Goal: Task Accomplishment & Management: Use online tool/utility

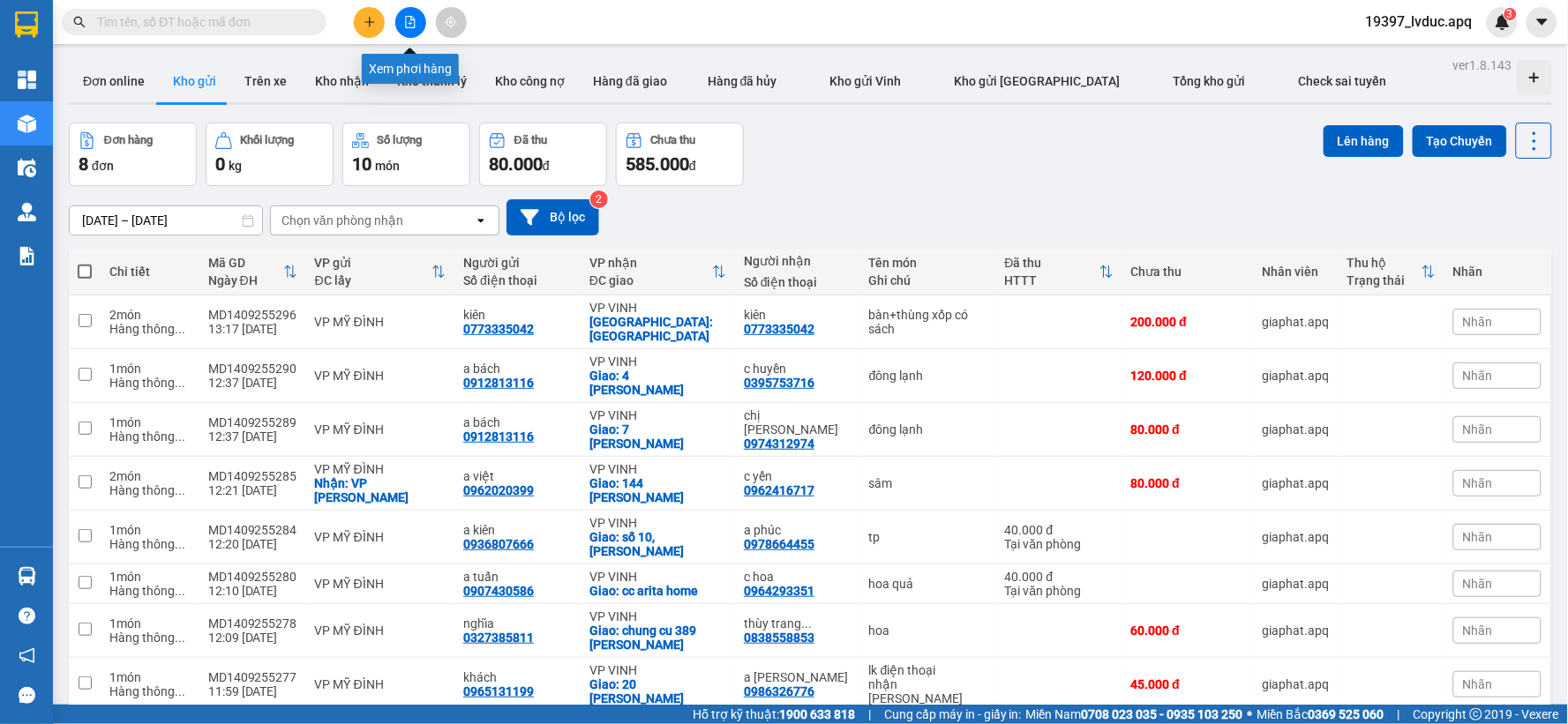
click at [418, 23] on button at bounding box center [410, 23] width 31 height 31
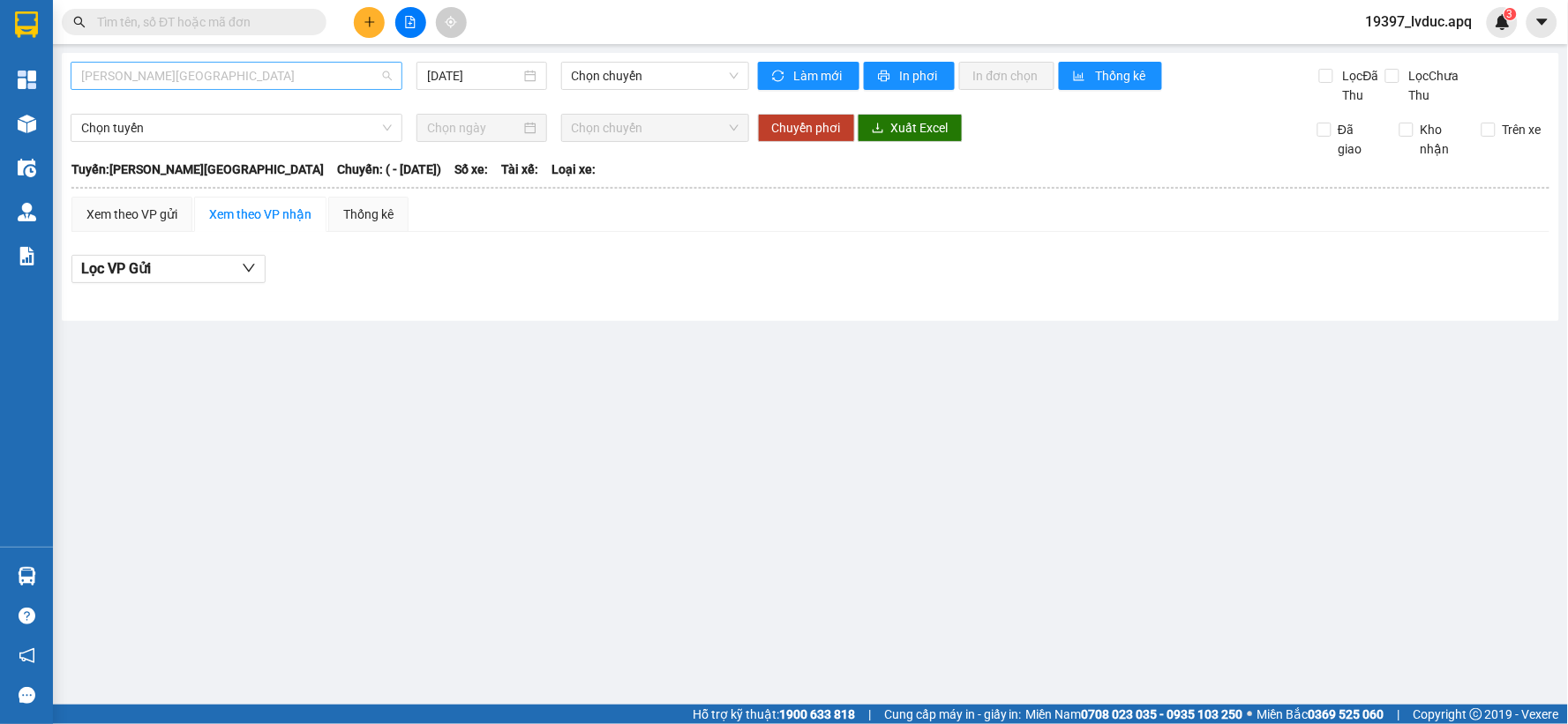
click at [303, 70] on span "[PERSON_NAME][GEOGRAPHIC_DATA]" at bounding box center [236, 76] width 311 height 26
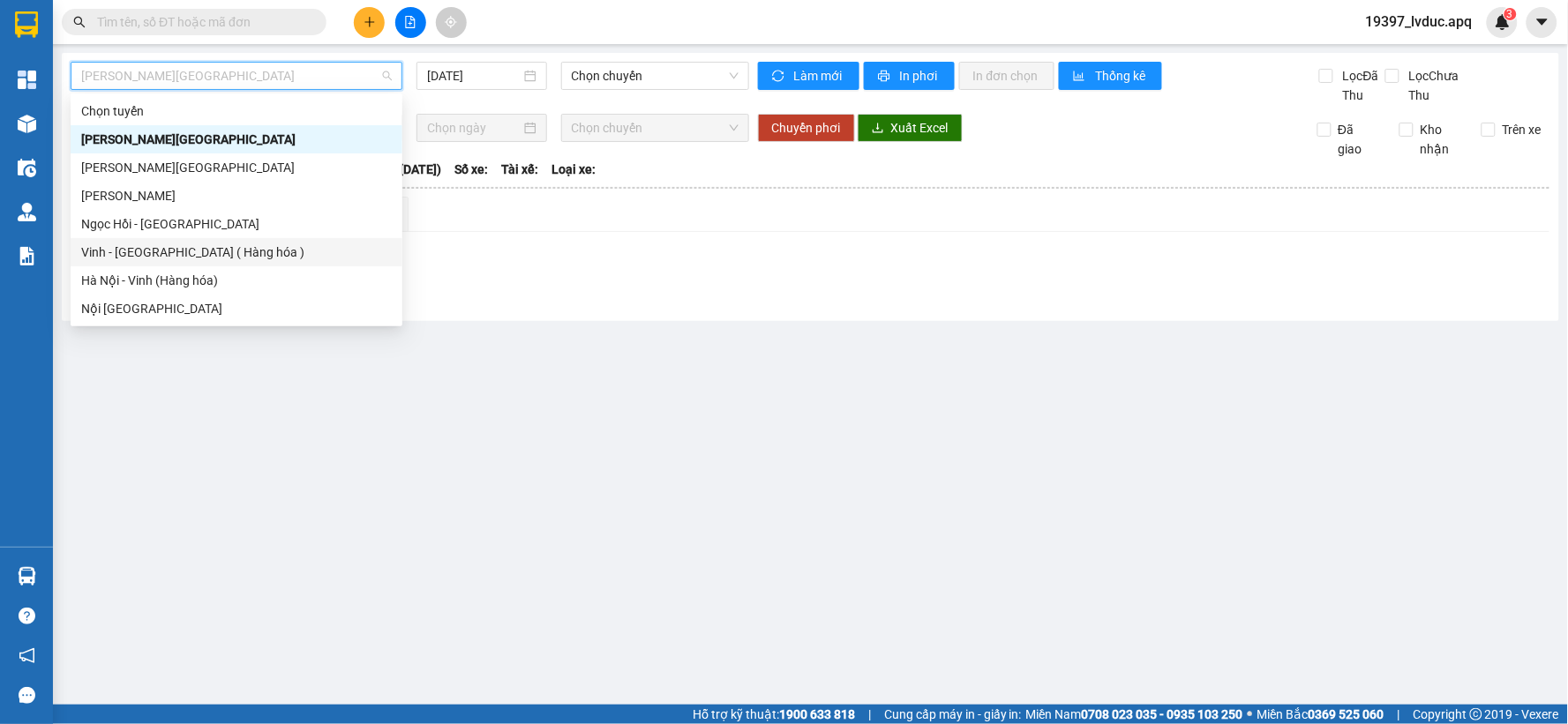
click at [228, 254] on div "Vinh - [GEOGRAPHIC_DATA] ( Hàng hóa )" at bounding box center [236, 252] width 311 height 19
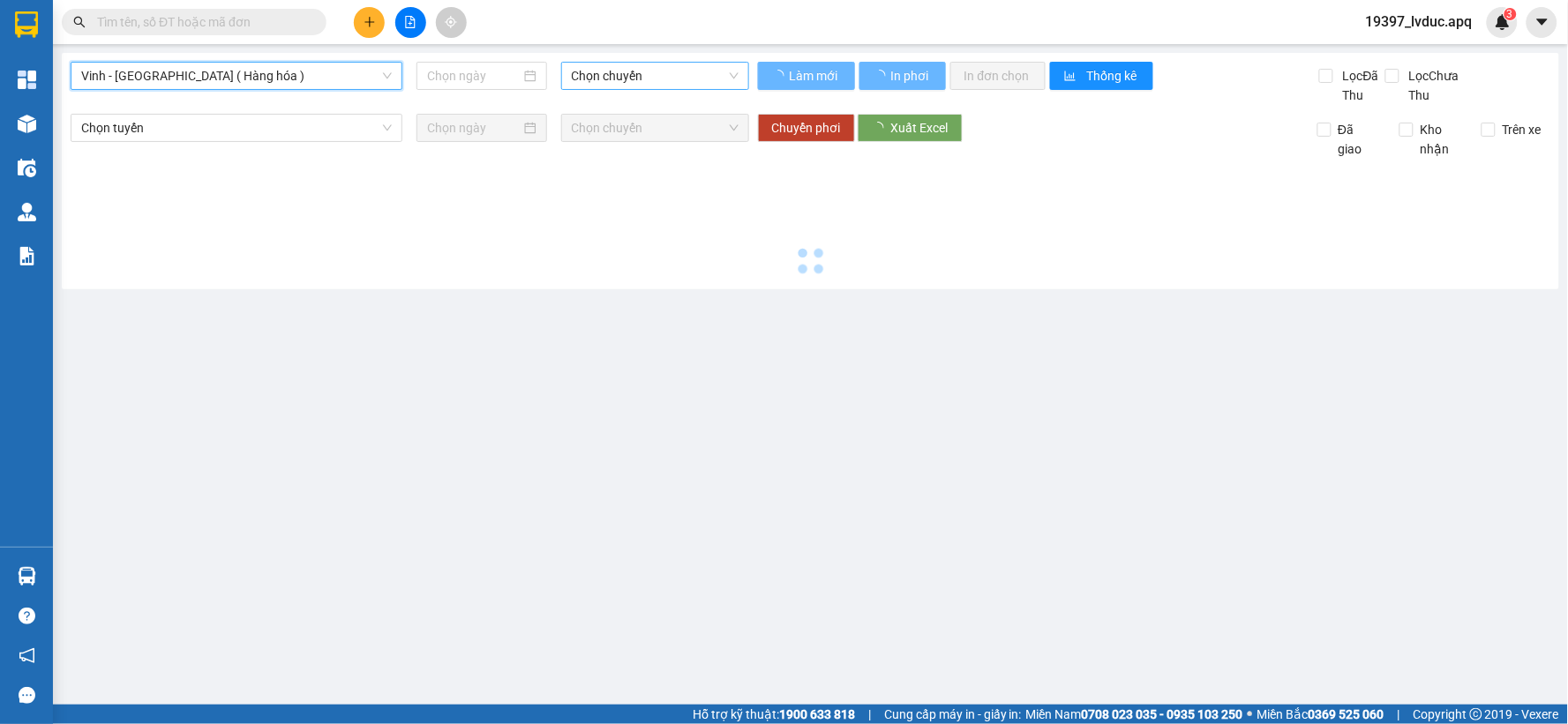
type input "[DATE]"
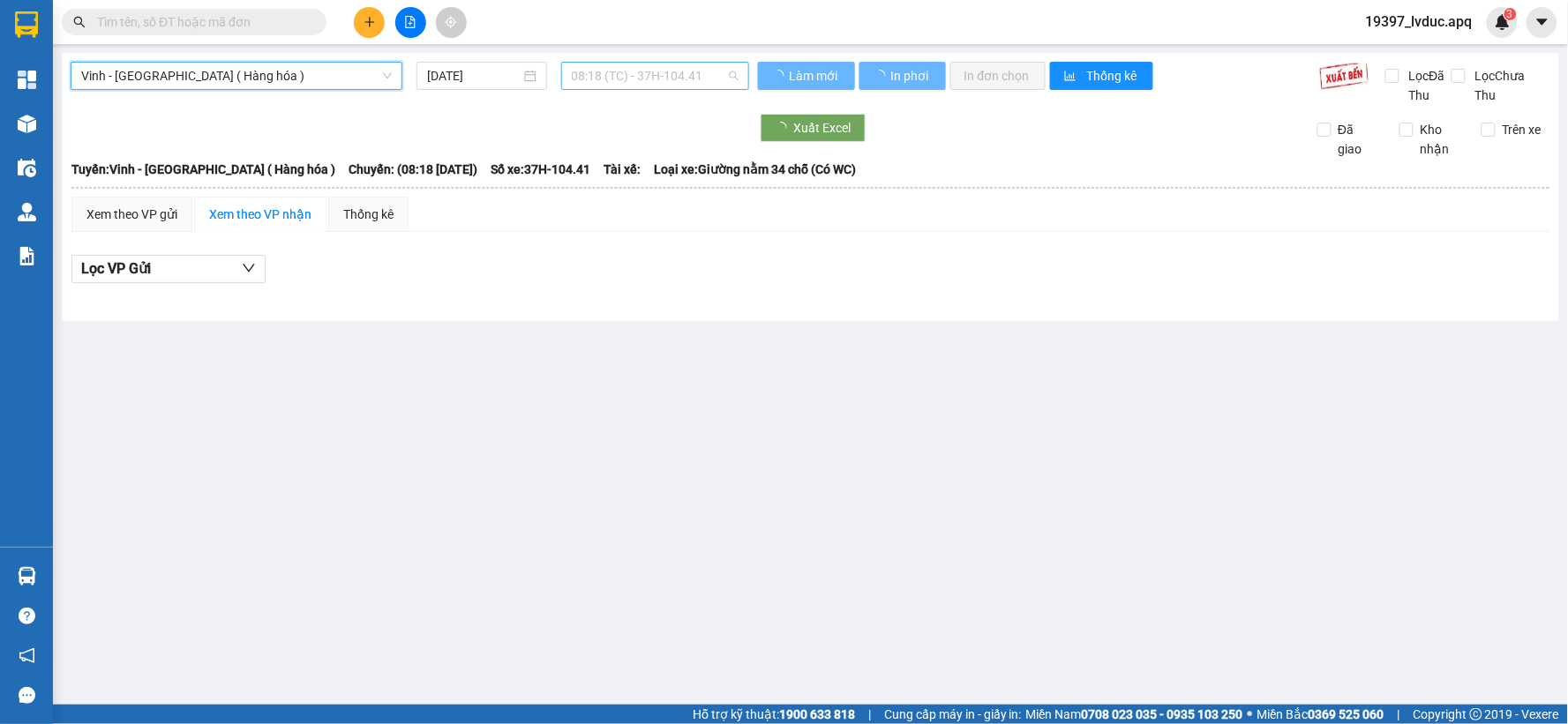
click at [657, 86] on span "08:18 (TC) - 37H-104.41" at bounding box center [655, 76] width 167 height 26
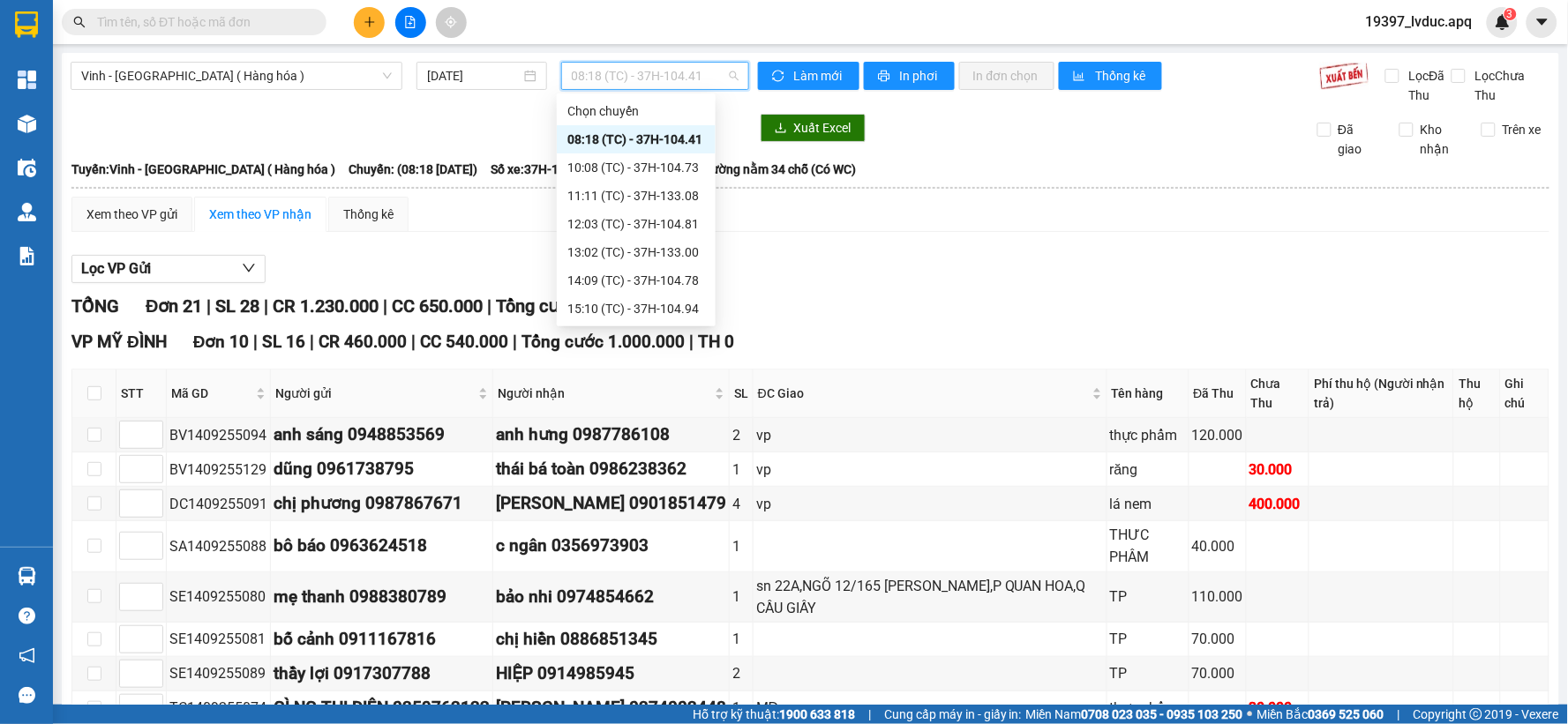
click at [637, 142] on div "08:18 (TC) - 37H-104.41" at bounding box center [636, 139] width 138 height 19
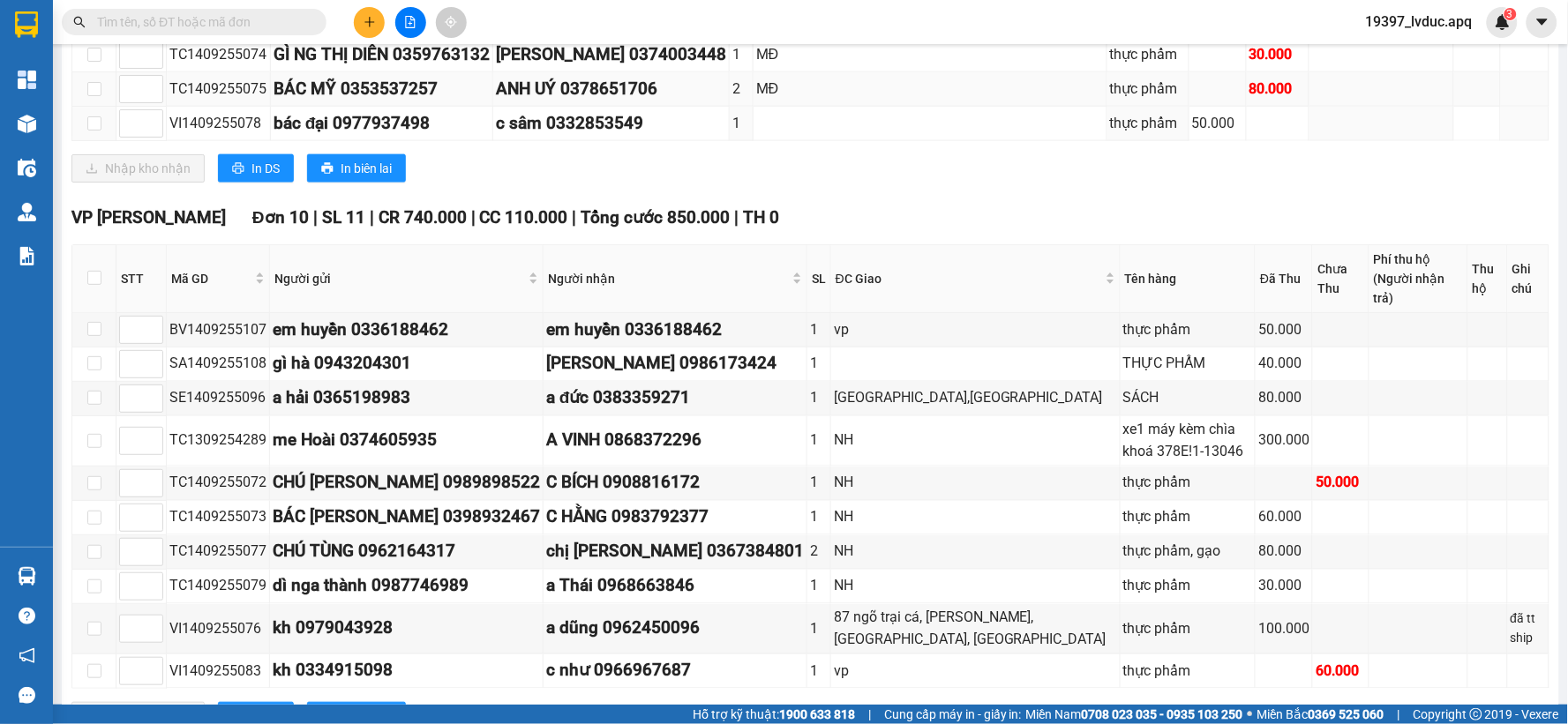
scroll to position [686, 0]
